Goal: Task Accomplishment & Management: Manage account settings

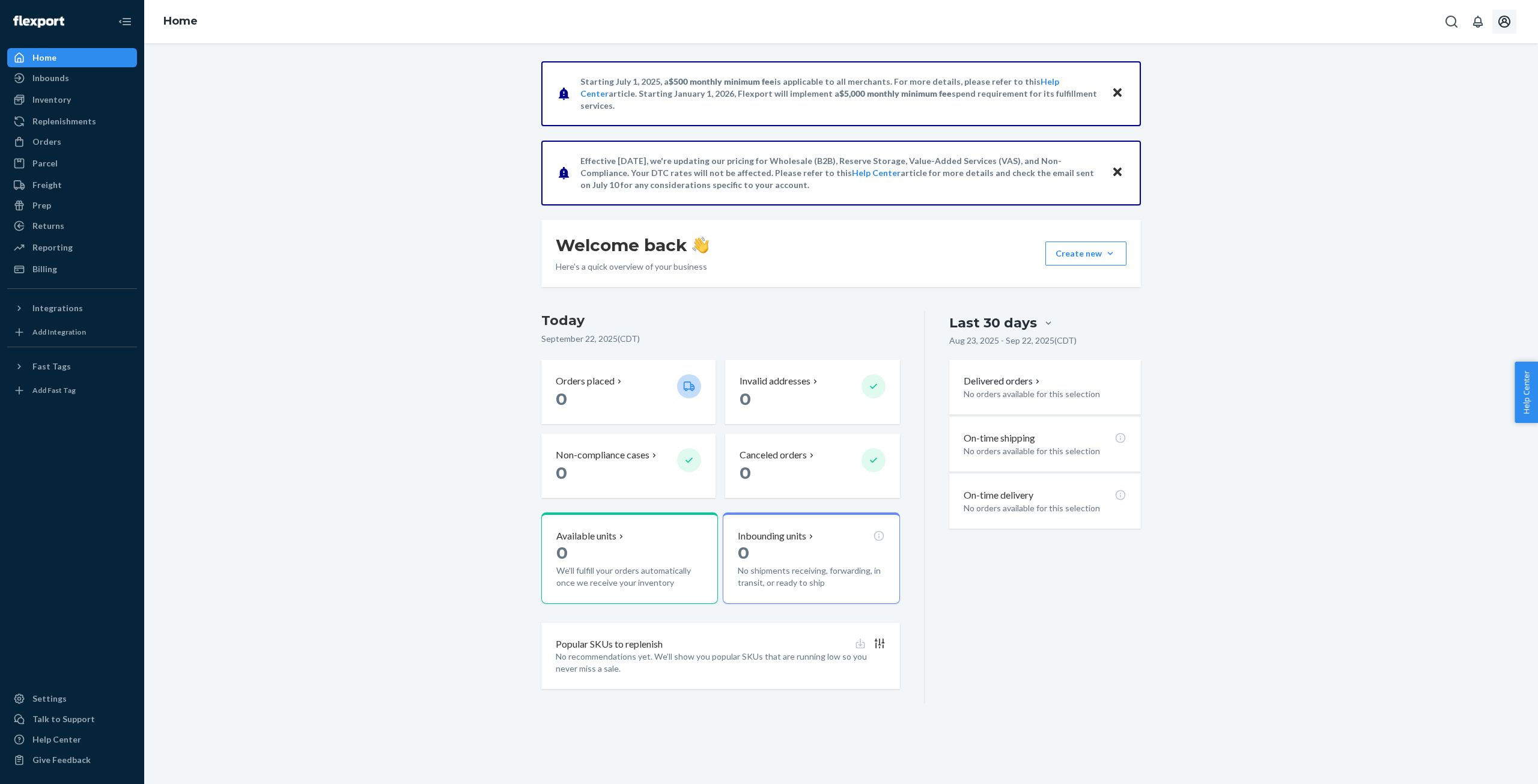
drag, startPoint x: 1503, startPoint y: 30, endPoint x: 1501, endPoint y: 37, distance: 7.3
click at [1501, 30] on button "Open account menu" at bounding box center [1505, 22] width 24 height 24
click at [1489, 112] on div "Log out" at bounding box center [1476, 116] width 90 height 22
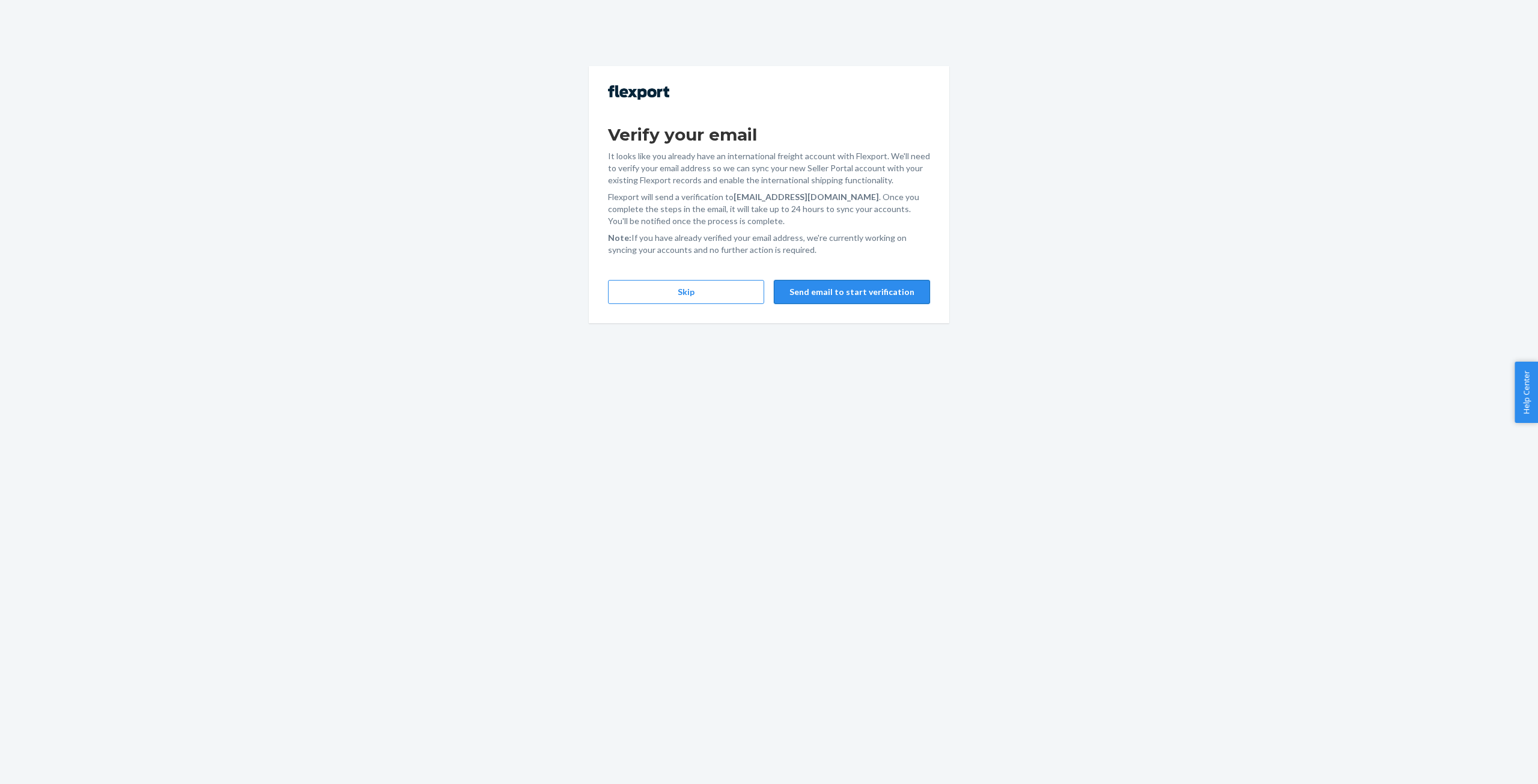
click at [812, 291] on button "Send email to start verification" at bounding box center [852, 292] width 156 height 24
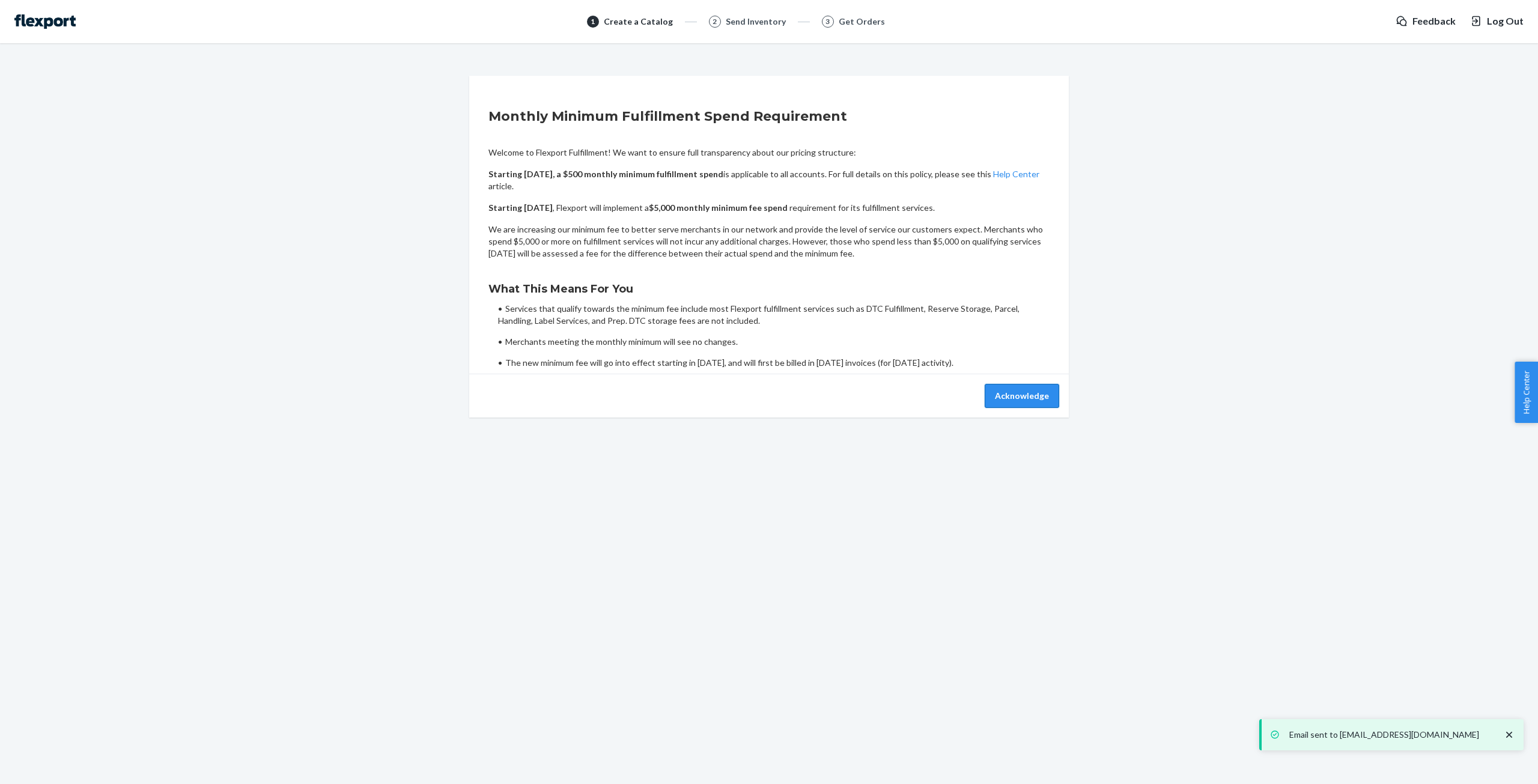
click at [1009, 390] on button "Acknowledge" at bounding box center [1022, 396] width 75 height 24
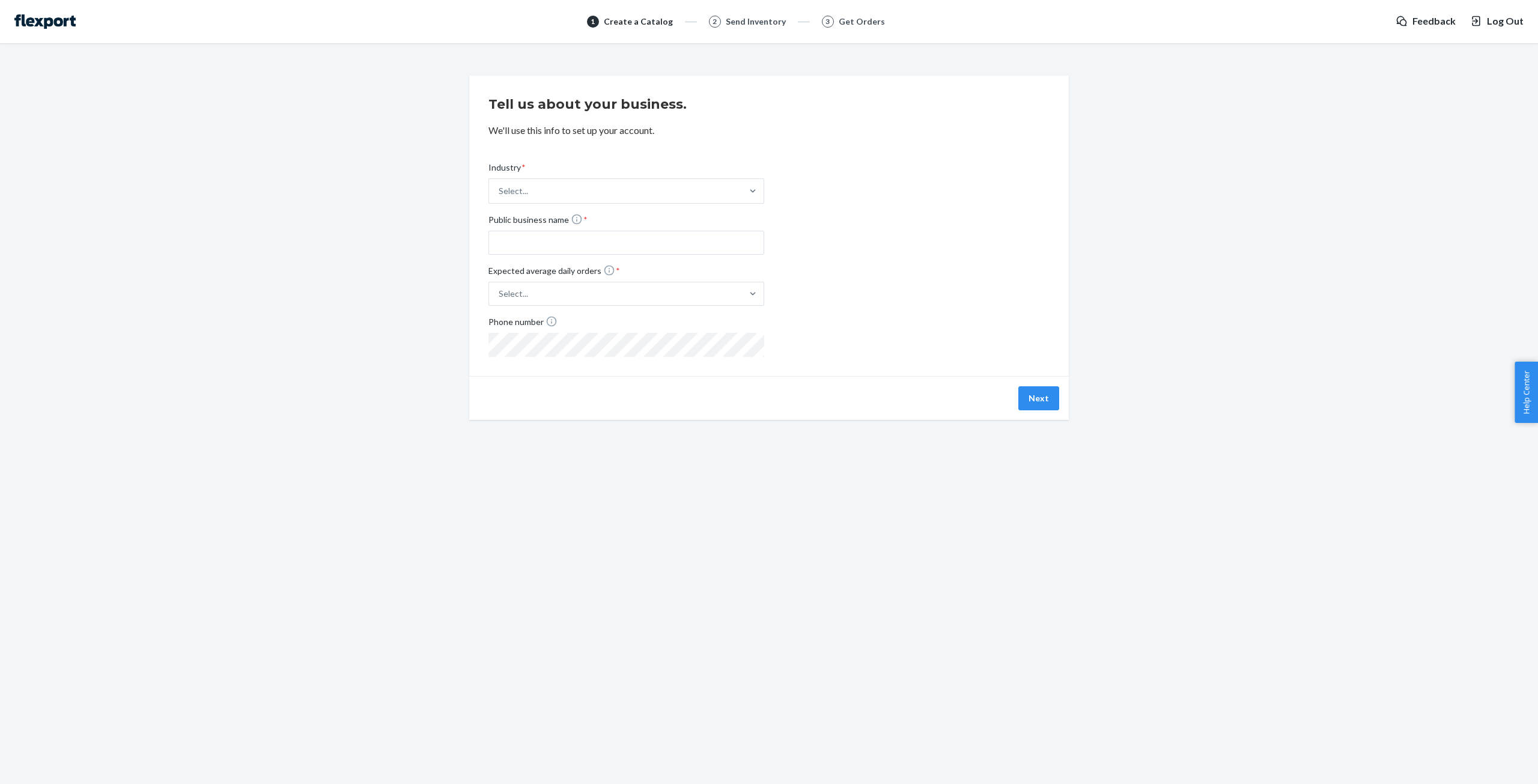
click at [1515, 22] on span "Log Out" at bounding box center [1505, 21] width 37 height 14
